Goal: Task Accomplishment & Management: Manage account settings

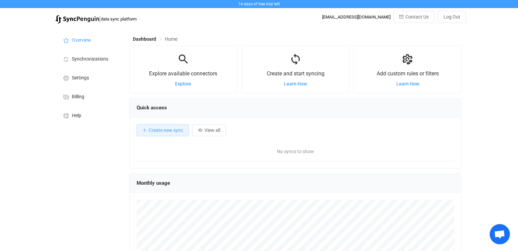
scroll to position [130, 332]
click at [84, 60] on span "Synchronizations" at bounding box center [90, 59] width 36 height 5
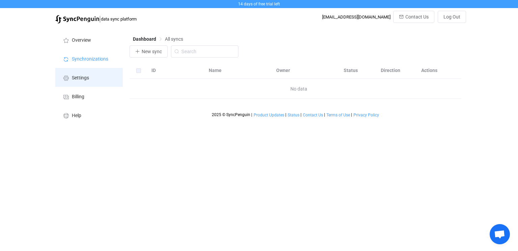
click at [86, 83] on li "Settings" at bounding box center [88, 77] width 67 height 19
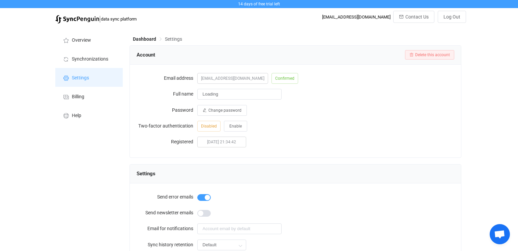
type input "[PERSON_NAME]"
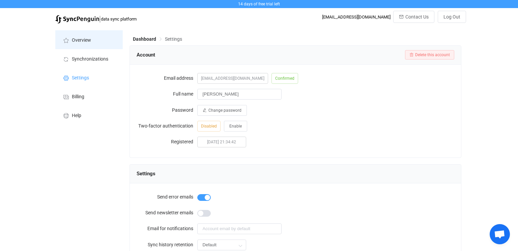
click at [87, 43] on span "Overview" at bounding box center [81, 40] width 19 height 5
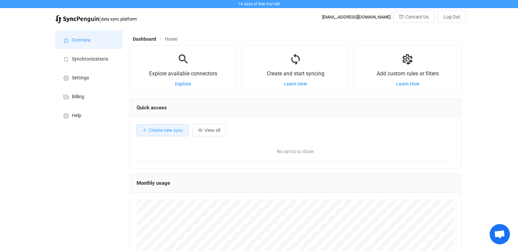
scroll to position [130, 332]
click at [297, 87] on span "Learn How" at bounding box center [295, 83] width 23 height 5
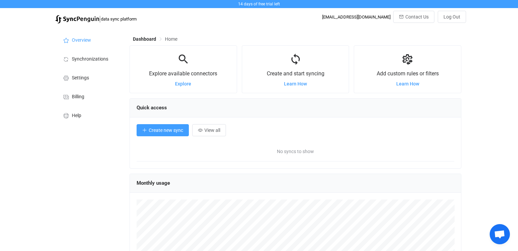
click at [168, 129] on span "Create new sync" at bounding box center [166, 130] width 34 height 5
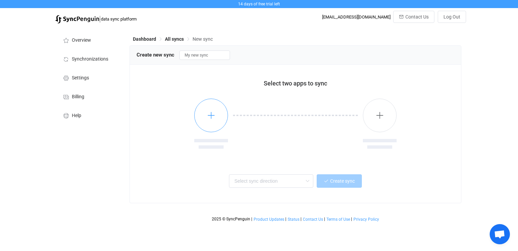
click at [211, 118] on icon "button" at bounding box center [211, 115] width 8 height 8
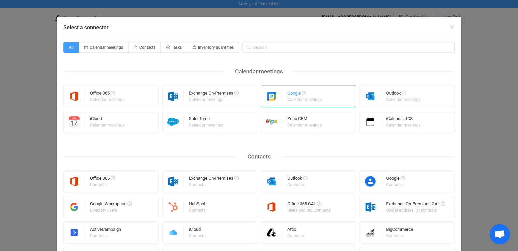
click at [307, 99] on div "Calendar meetings" at bounding box center [304, 100] width 34 height 4
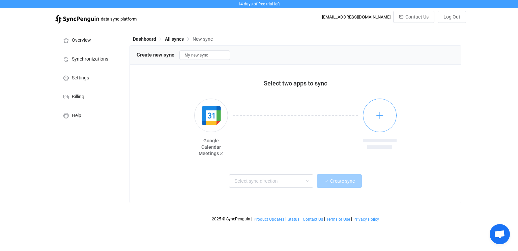
click at [384, 115] on button "button" at bounding box center [380, 116] width 34 height 34
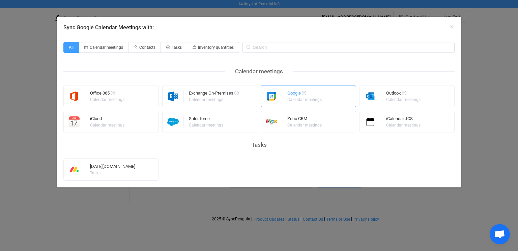
click at [302, 98] on div "Calendar meetings" at bounding box center [304, 100] width 34 height 4
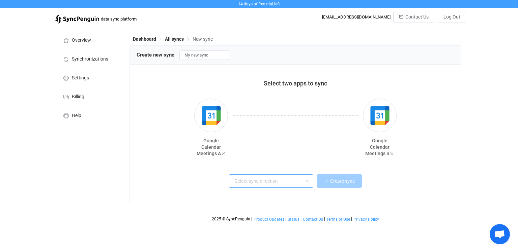
click at [285, 184] on input "text" at bounding box center [271, 181] width 84 height 13
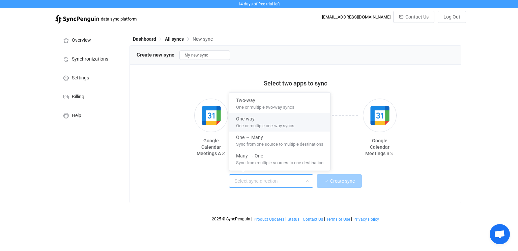
click at [272, 126] on span "One or multiple one-way syncs" at bounding box center [265, 124] width 58 height 7
type input "One-way"
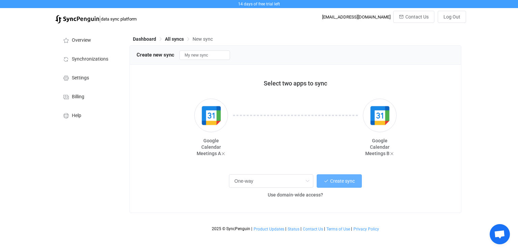
click at [330, 184] on button "Create sync" at bounding box center [338, 181] width 45 height 13
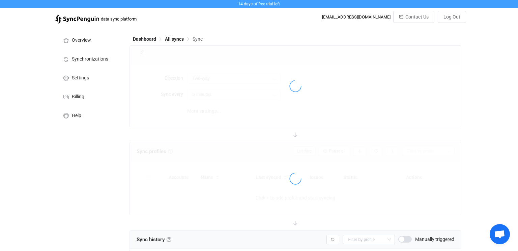
type input "A → B"
type input "10 minutes"
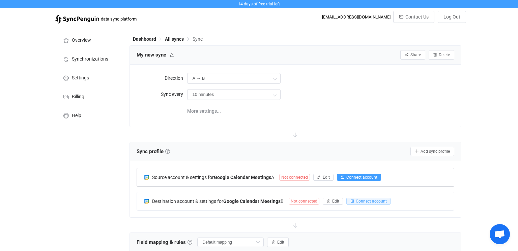
click at [349, 179] on span "Connect account" at bounding box center [361, 177] width 31 height 5
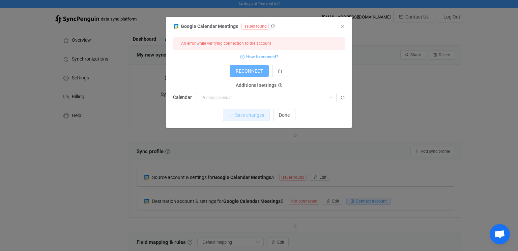
click at [239, 72] on span "RECONNECT" at bounding box center [249, 70] width 27 height 5
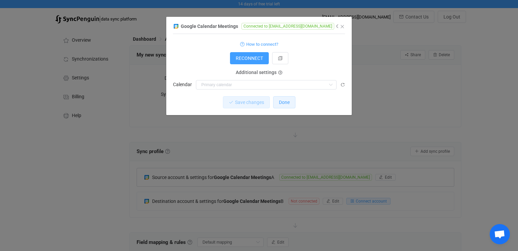
click at [288, 103] on span "Done" at bounding box center [284, 102] width 11 height 5
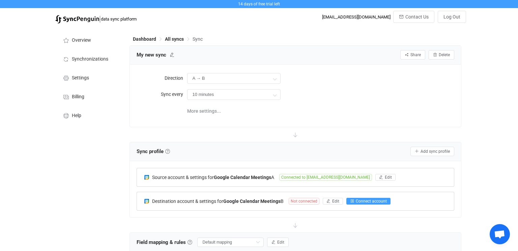
click at [363, 202] on span "Connect account" at bounding box center [370, 201] width 31 height 5
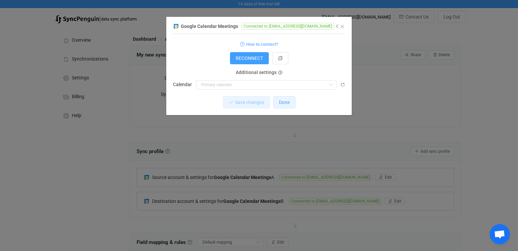
click at [288, 103] on span "Done" at bounding box center [284, 102] width 11 height 5
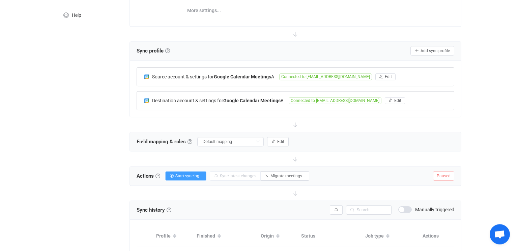
scroll to position [106, 0]
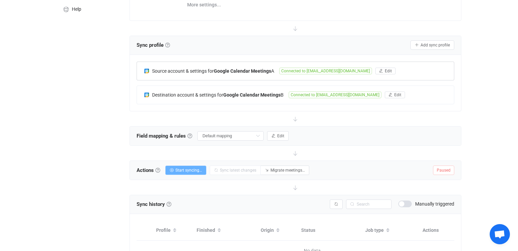
click at [195, 169] on span "Start syncing…" at bounding box center [188, 170] width 27 height 5
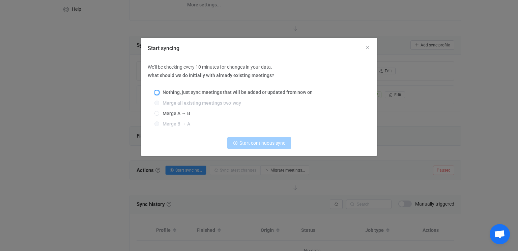
click at [157, 92] on span "Start syncing" at bounding box center [156, 92] width 5 height 5
click at [157, 92] on input "Nothing, just sync meetings that will be added or updated from now on" at bounding box center [156, 92] width 5 height 5
radio input "true"
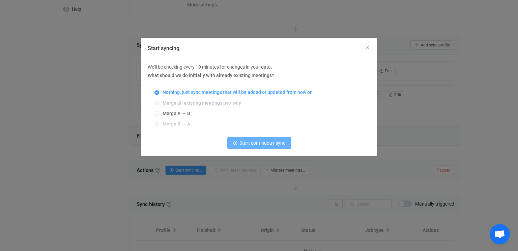
click at [260, 145] on span "Start continuous sync" at bounding box center [262, 143] width 46 height 5
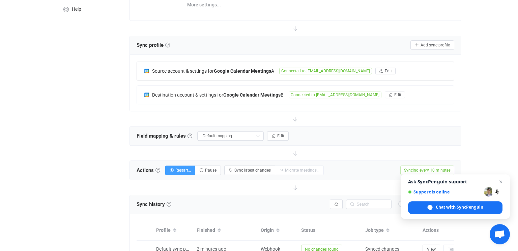
scroll to position [0, 0]
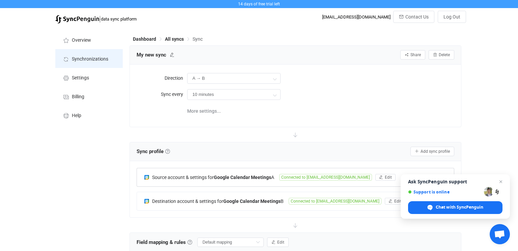
click at [75, 59] on span "Synchronizations" at bounding box center [90, 59] width 36 height 5
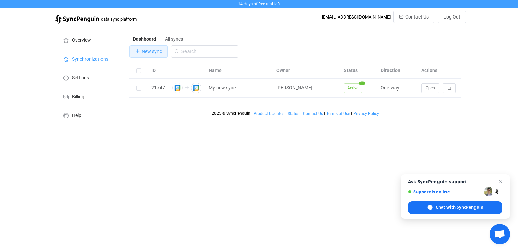
click at [152, 52] on span "New sync" at bounding box center [152, 51] width 20 height 5
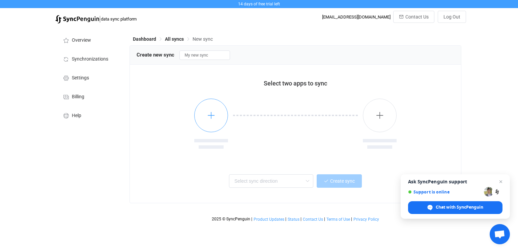
click at [210, 117] on icon "button" at bounding box center [211, 115] width 8 height 8
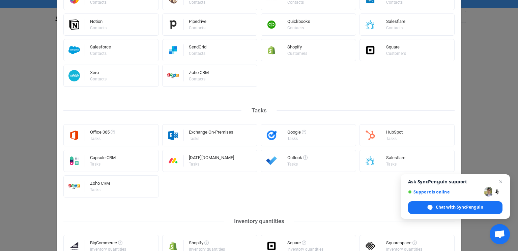
scroll to position [310, 0]
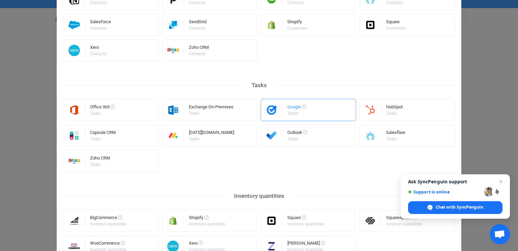
click at [302, 109] on div "Google" at bounding box center [296, 108] width 19 height 7
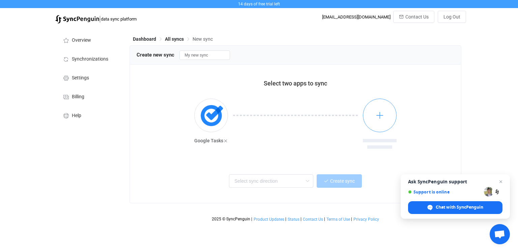
click at [382, 117] on icon "button" at bounding box center [379, 115] width 8 height 8
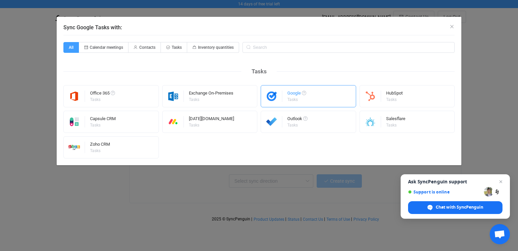
click at [297, 100] on div "Tasks" at bounding box center [296, 100] width 18 height 4
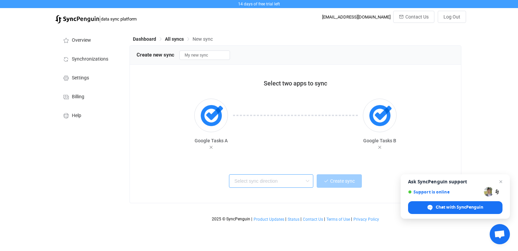
click at [300, 182] on input "text" at bounding box center [271, 181] width 84 height 13
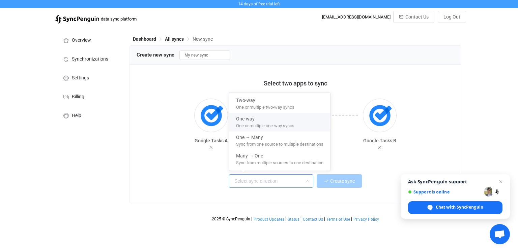
click at [261, 124] on span "One or multiple one-way syncs" at bounding box center [265, 124] width 58 height 7
type input "One-way"
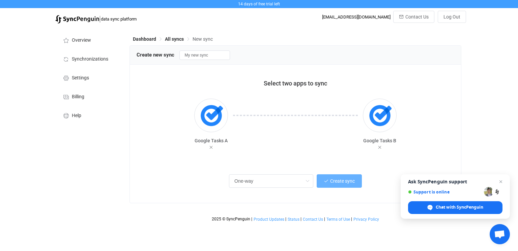
click at [348, 185] on button "Create sync" at bounding box center [338, 181] width 45 height 13
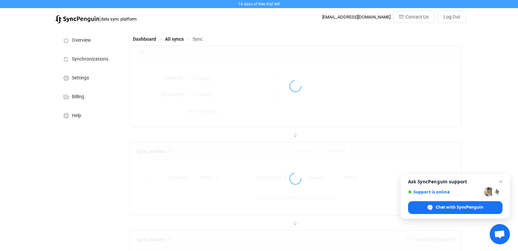
type input "A → B"
type input "10 minutes"
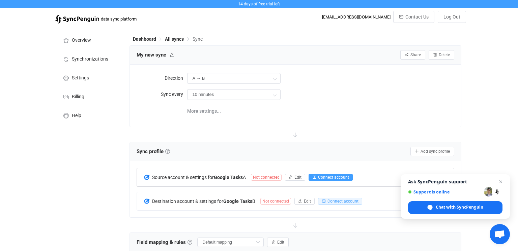
click at [336, 178] on span "Connect account" at bounding box center [333, 177] width 31 height 5
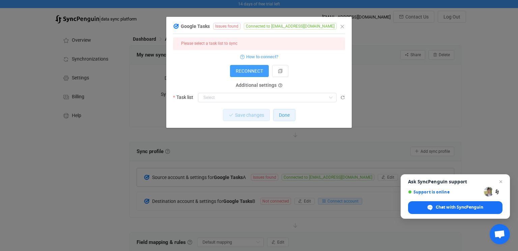
click at [287, 114] on span "Done" at bounding box center [284, 115] width 11 height 5
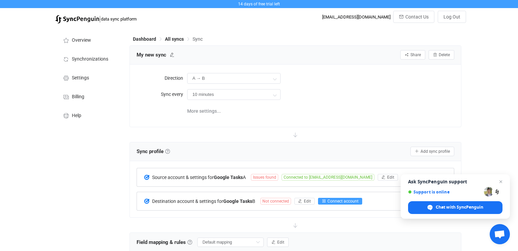
click at [336, 201] on span "Connect account" at bounding box center [342, 201] width 31 height 5
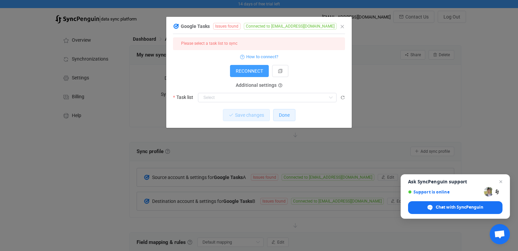
click at [284, 118] on button "Done" at bounding box center [284, 115] width 22 height 12
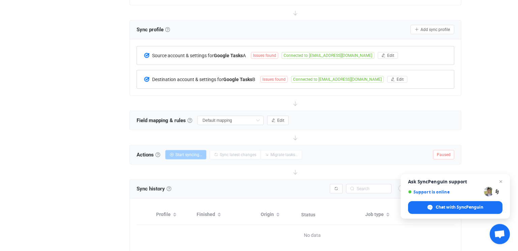
scroll to position [142, 0]
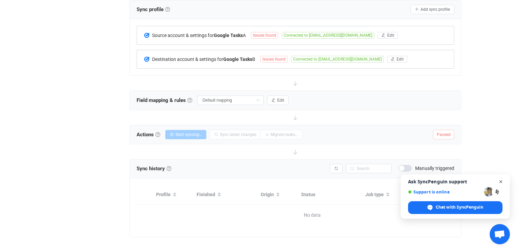
click at [500, 183] on span "Close chat" at bounding box center [500, 182] width 8 height 8
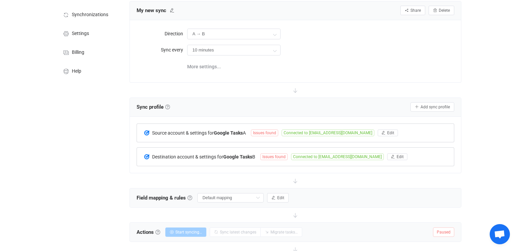
scroll to position [43, 0]
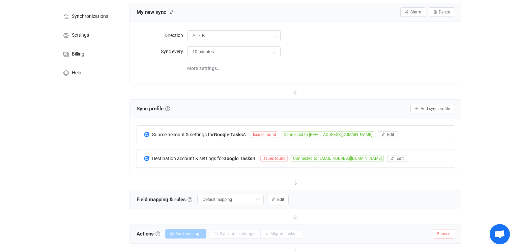
click at [177, 134] on span "Source account & settings for" at bounding box center [183, 134] width 62 height 5
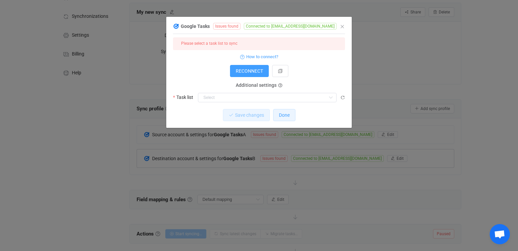
click at [282, 115] on span "Done" at bounding box center [284, 115] width 11 height 5
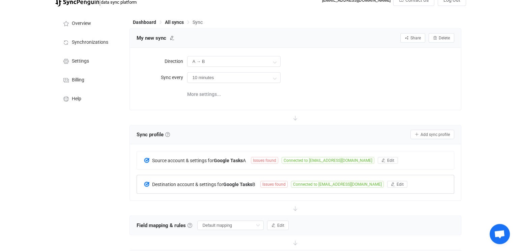
scroll to position [0, 0]
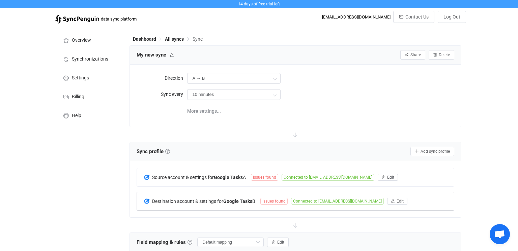
scroll to position [106, 0]
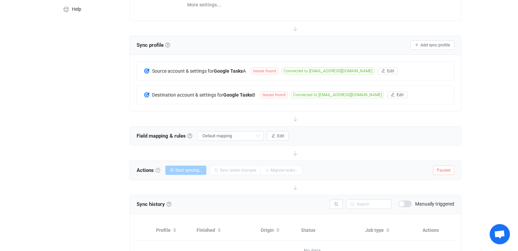
click at [157, 172] on link at bounding box center [157, 170] width 5 height 5
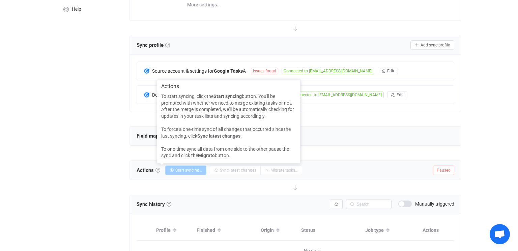
click at [157, 172] on link at bounding box center [157, 170] width 5 height 5
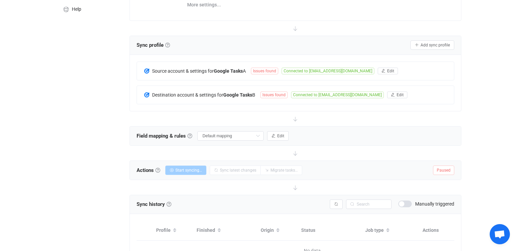
click at [445, 171] on span "Paused" at bounding box center [443, 170] width 21 height 9
click at [448, 172] on span "Paused" at bounding box center [443, 170] width 21 height 9
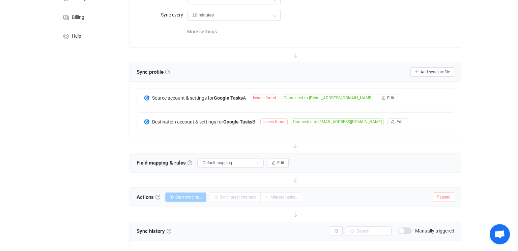
scroll to position [0, 0]
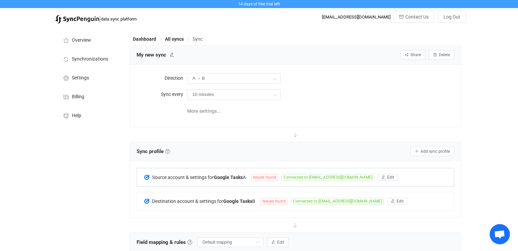
click at [272, 177] on span "Issues found" at bounding box center [264, 177] width 27 height 7
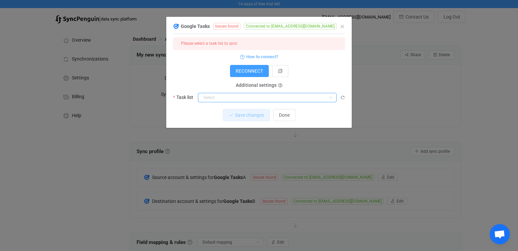
click at [315, 97] on input "dialog" at bounding box center [267, 97] width 138 height 9
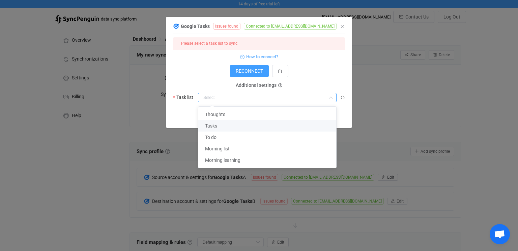
click at [213, 128] on span "Tasks" at bounding box center [211, 125] width 12 height 5
type input "Tasks"
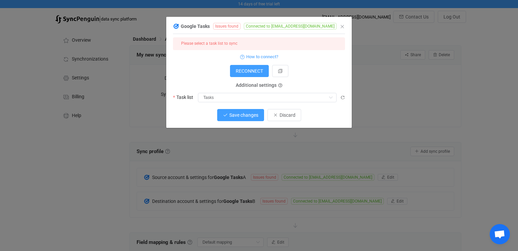
click at [243, 113] on span "Save changes" at bounding box center [243, 115] width 29 height 5
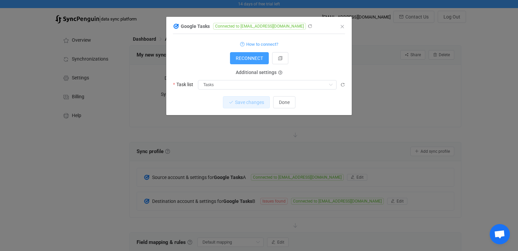
click at [243, 179] on div "Google Tasks Connected to [EMAIL_ADDRESS][DOMAIN_NAME] 1 { { "refreshToken": "*…" at bounding box center [259, 125] width 518 height 251
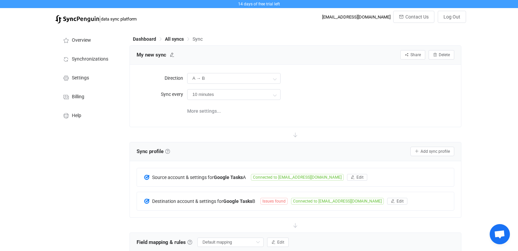
click at [243, 179] on b "Google Tasks" at bounding box center [228, 177] width 29 height 5
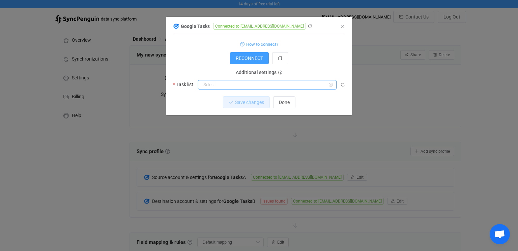
click at [264, 84] on input "dialog" at bounding box center [267, 84] width 138 height 9
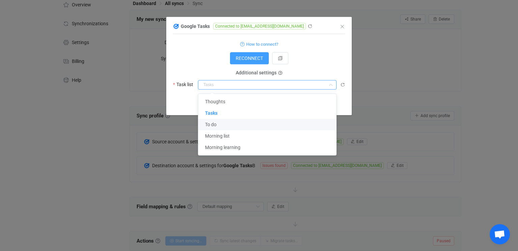
scroll to position [71, 0]
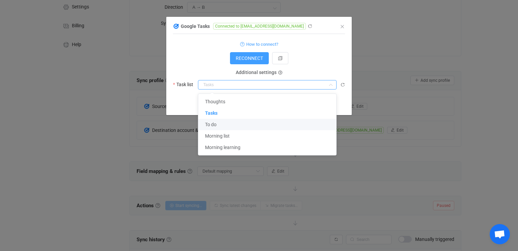
click at [218, 126] on li "To do" at bounding box center [267, 124] width 138 height 11
type input "To do"
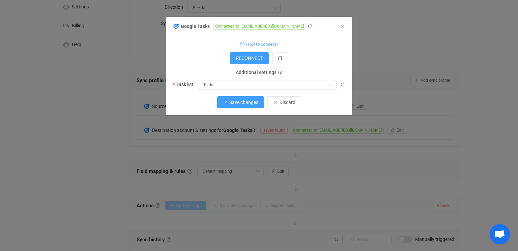
click at [250, 105] on span "Save changes" at bounding box center [243, 102] width 29 height 5
click at [283, 104] on span "Done" at bounding box center [284, 102] width 11 height 5
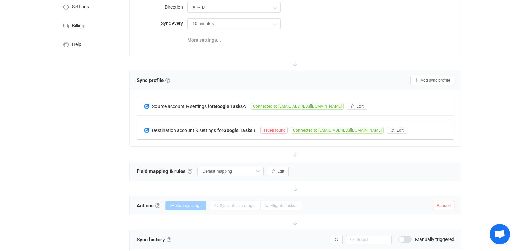
click at [275, 132] on span "Issues found" at bounding box center [273, 130] width 27 height 7
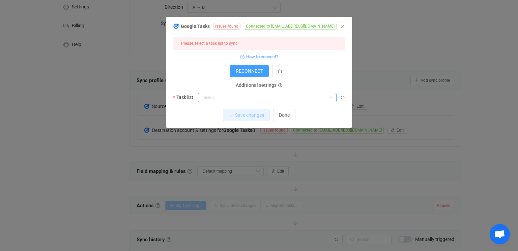
click at [230, 96] on input "dialog" at bounding box center [267, 97] width 138 height 9
click at [233, 113] on li "My Tasks" at bounding box center [267, 114] width 138 height 11
type input "My Tasks"
click at [239, 117] on span "Save changes" at bounding box center [243, 115] width 29 height 5
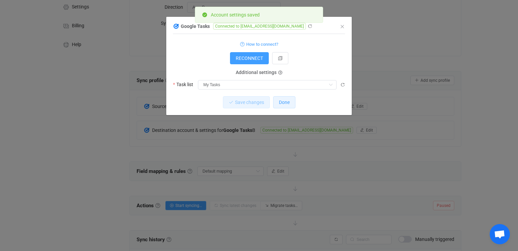
click at [288, 106] on button "Done" at bounding box center [284, 102] width 22 height 12
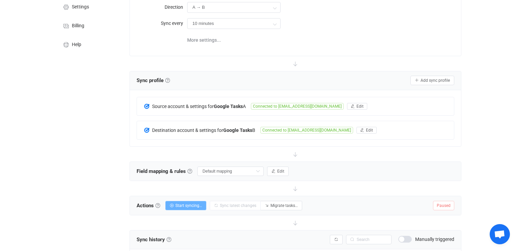
click at [176, 205] on button "Start syncing…" at bounding box center [185, 205] width 41 height 9
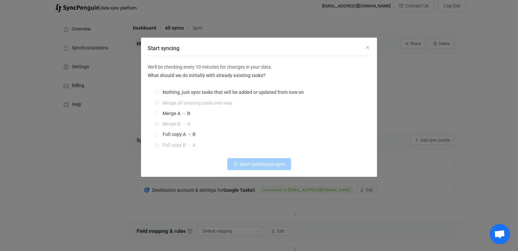
scroll to position [0, 0]
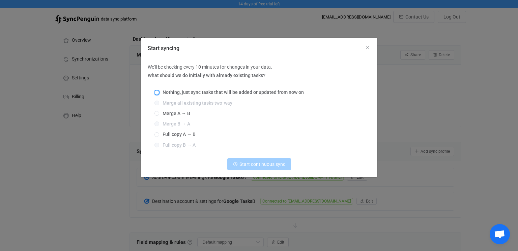
click at [158, 94] on span "Start syncing" at bounding box center [156, 92] width 5 height 5
click at [158, 94] on input "Nothing, just sync tasks that will be added or updated from now on" at bounding box center [156, 92] width 5 height 5
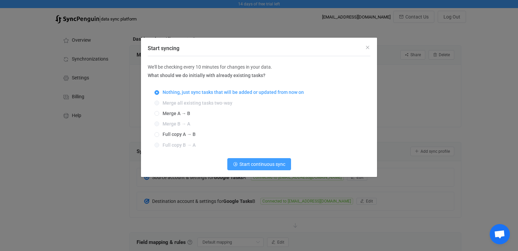
radio input "true"
click at [157, 136] on span "Start syncing" at bounding box center [156, 134] width 5 height 5
click at [157, 136] on input "Full copy A → B" at bounding box center [156, 134] width 5 height 5
radio input "true"
radio input "false"
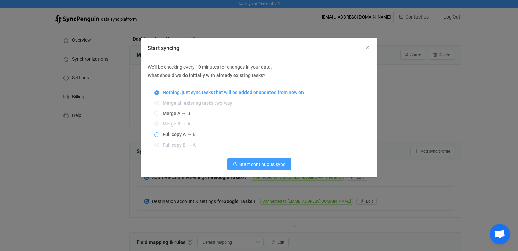
radio input "true"
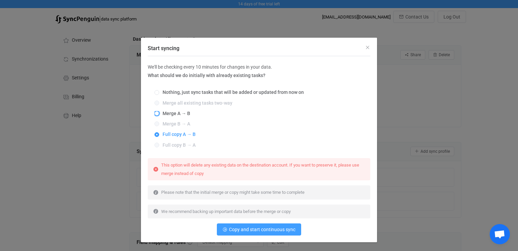
click at [157, 114] on span "Start syncing" at bounding box center [156, 113] width 5 height 5
click at [157, 114] on input "Merge A → B" at bounding box center [156, 113] width 5 height 5
radio input "true"
radio input "false"
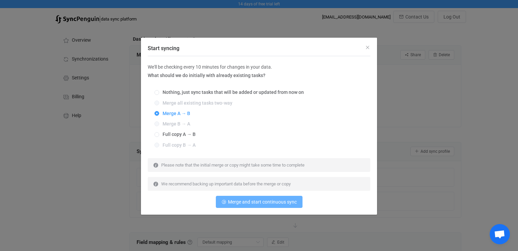
click at [261, 207] on button "Merge and start continuous sync" at bounding box center [259, 202] width 87 height 12
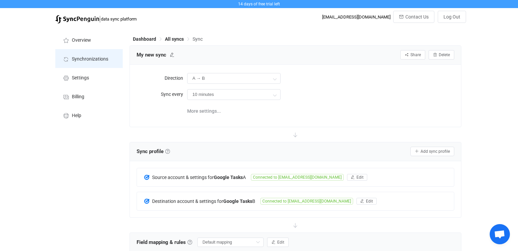
click at [78, 63] on li "Synchronizations" at bounding box center [88, 58] width 67 height 19
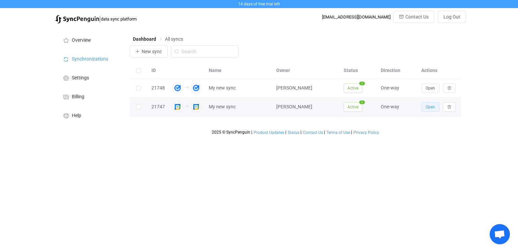
click at [427, 106] on span "Open" at bounding box center [429, 107] width 9 height 5
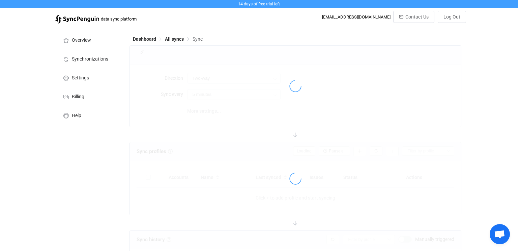
type input "A → B"
type input "10 minutes"
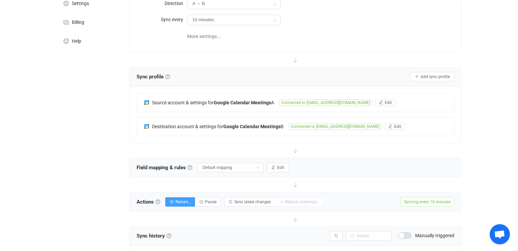
scroll to position [94, 0]
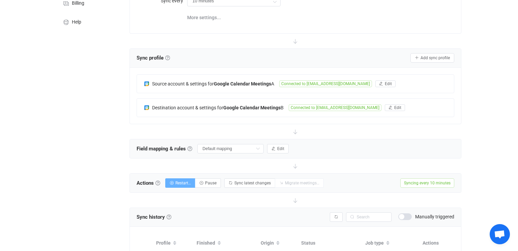
click at [184, 183] on span "Restart…" at bounding box center [183, 183] width 16 height 5
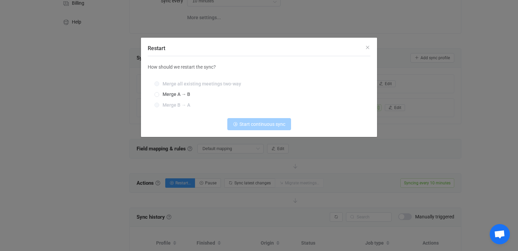
click at [156, 84] on span "Restart" at bounding box center [156, 84] width 5 height 5
click at [157, 94] on span "Restart" at bounding box center [156, 94] width 5 height 5
click at [157, 94] on input "Merge A → B" at bounding box center [156, 94] width 5 height 5
radio input "true"
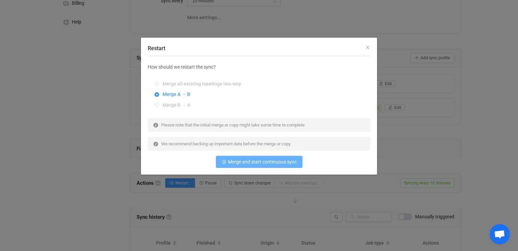
click at [257, 164] on span "Merge and start continuous sync" at bounding box center [262, 161] width 69 height 5
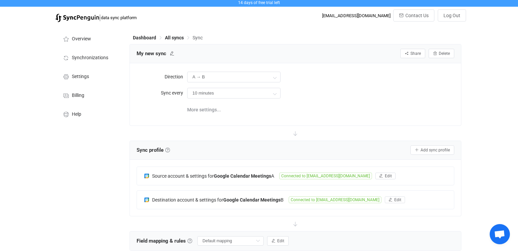
scroll to position [0, 0]
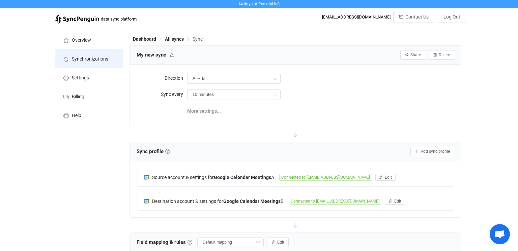
click at [86, 61] on span "Synchronizations" at bounding box center [90, 59] width 36 height 5
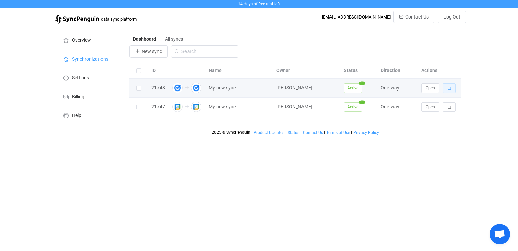
click at [449, 87] on icon "button" at bounding box center [449, 88] width 4 height 4
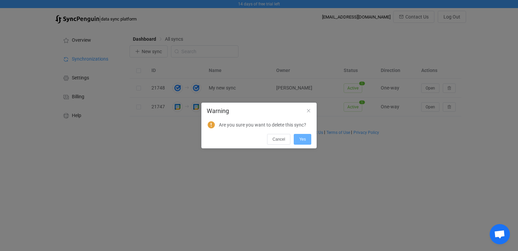
click at [298, 140] on button "Yes" at bounding box center [302, 139] width 18 height 11
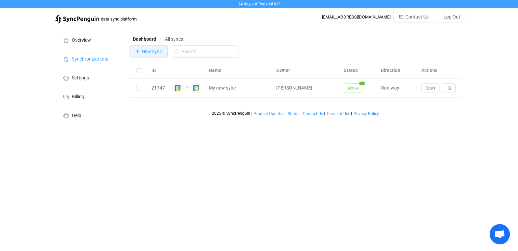
click at [140, 54] on button "New sync" at bounding box center [148, 51] width 38 height 12
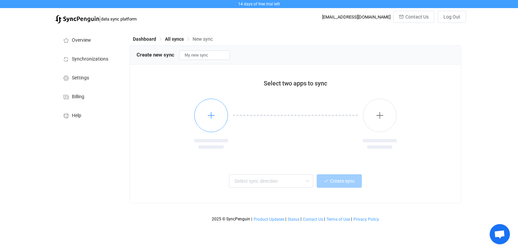
click at [217, 120] on button "button" at bounding box center [211, 116] width 34 height 34
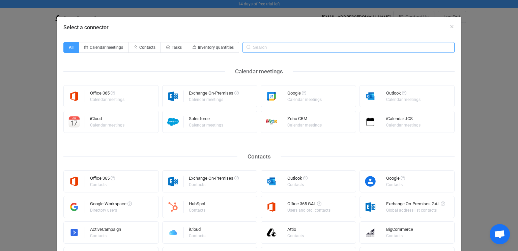
click at [254, 47] on input "Select a connector" at bounding box center [348, 47] width 212 height 11
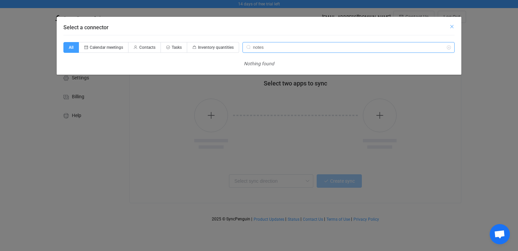
type input "notes"
click at [453, 28] on icon "Close" at bounding box center [451, 26] width 5 height 5
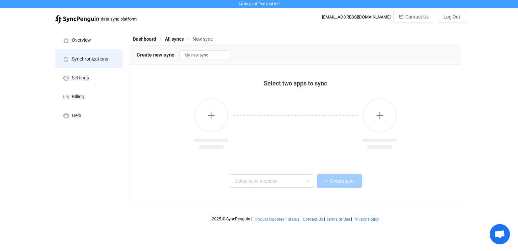
click at [99, 60] on span "Synchronizations" at bounding box center [90, 59] width 36 height 5
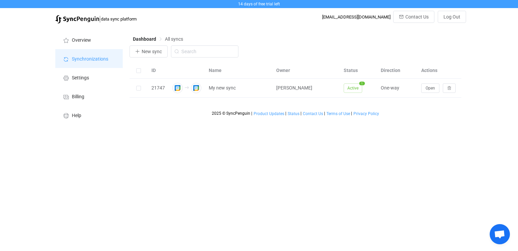
click at [86, 60] on span "Synchronizations" at bounding box center [90, 59] width 36 height 5
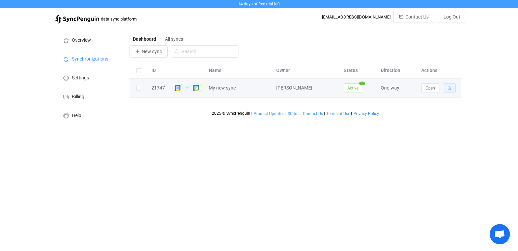
click at [449, 90] on icon "button" at bounding box center [449, 88] width 4 height 4
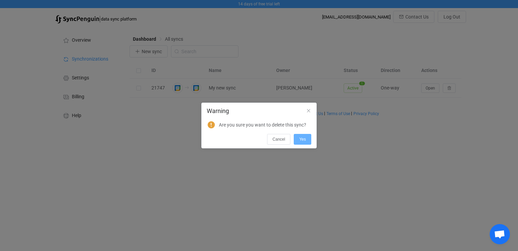
click at [304, 140] on span "Yes" at bounding box center [302, 139] width 7 height 5
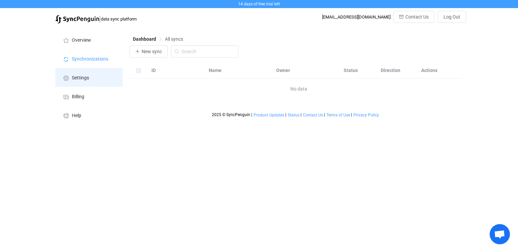
click at [73, 79] on span "Settings" at bounding box center [80, 77] width 17 height 5
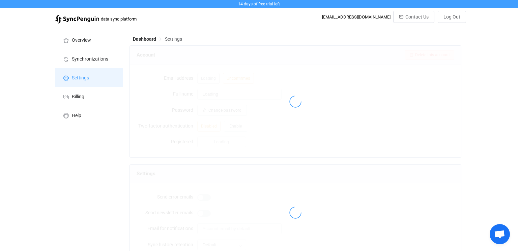
type input "[PERSON_NAME]"
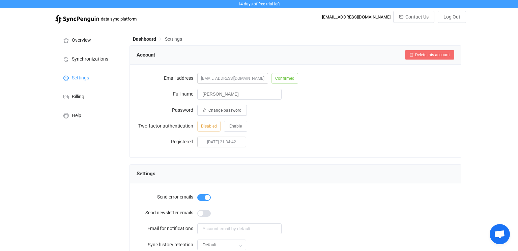
click at [433, 55] on span "Delete this account" at bounding box center [432, 55] width 35 height 5
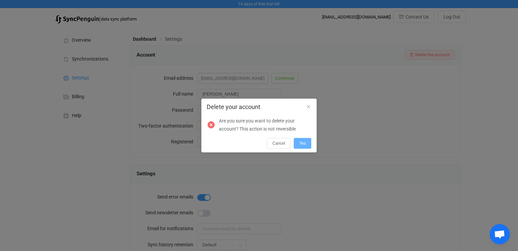
click at [303, 147] on button "Yes" at bounding box center [302, 143] width 18 height 11
